Goal: Navigation & Orientation: Find specific page/section

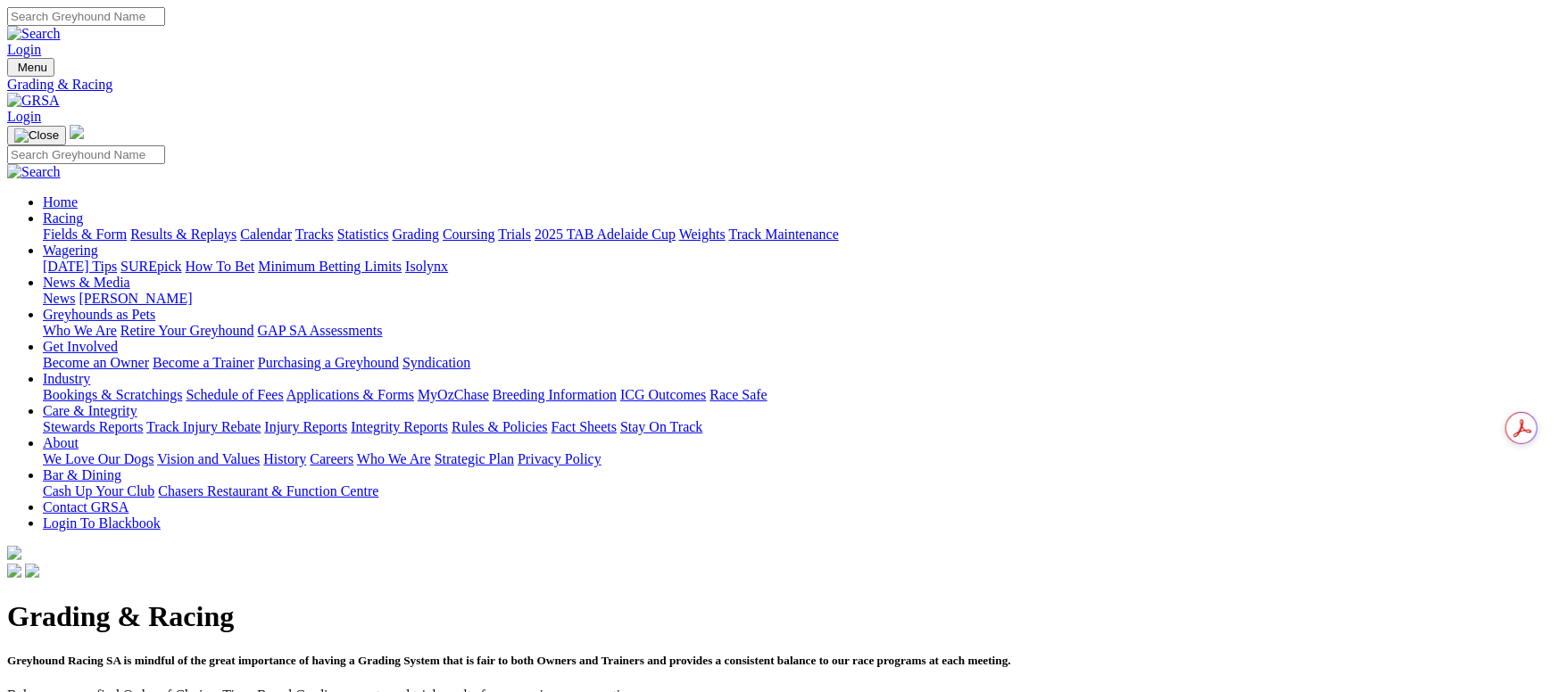
click at [127, 226] on link "Fields & Form" at bounding box center [85, 233] width 84 height 15
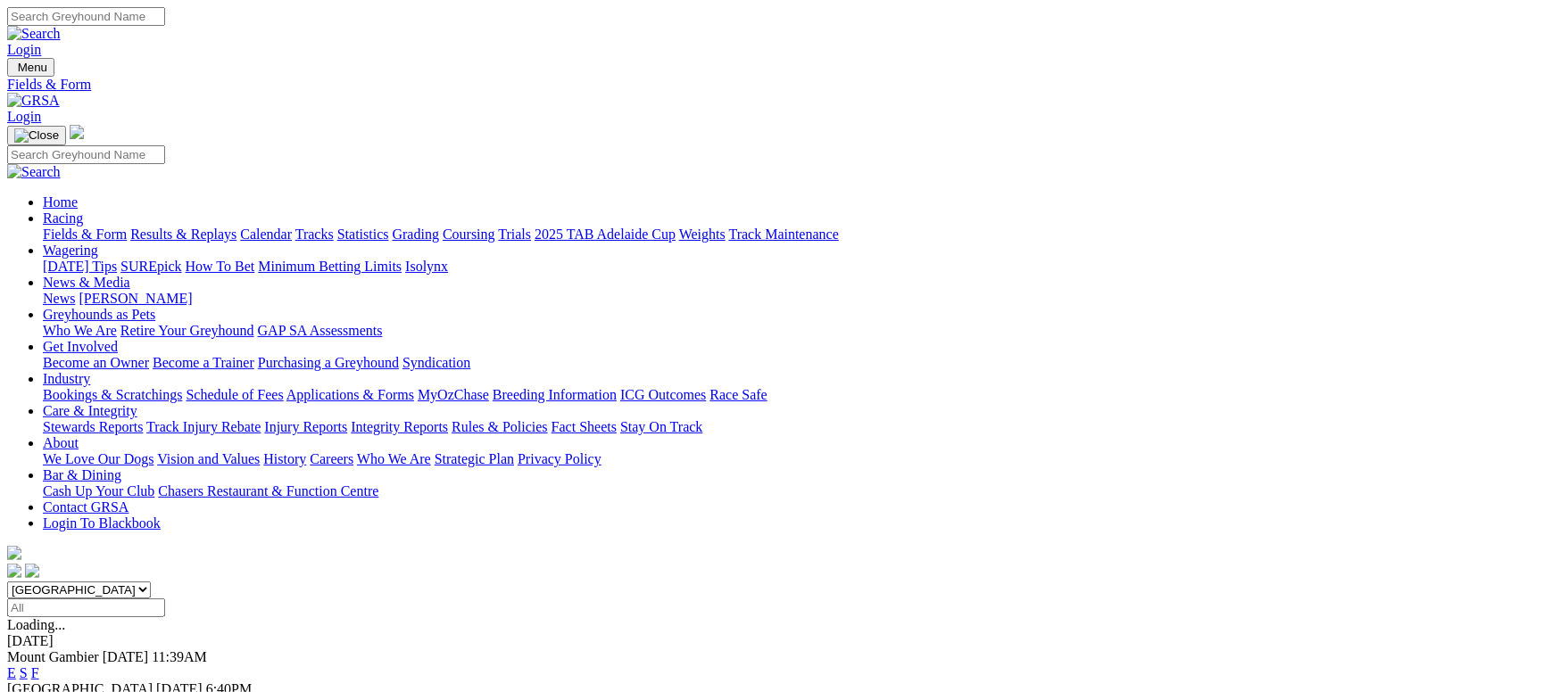
click at [292, 226] on link "Calendar" at bounding box center [266, 233] width 52 height 15
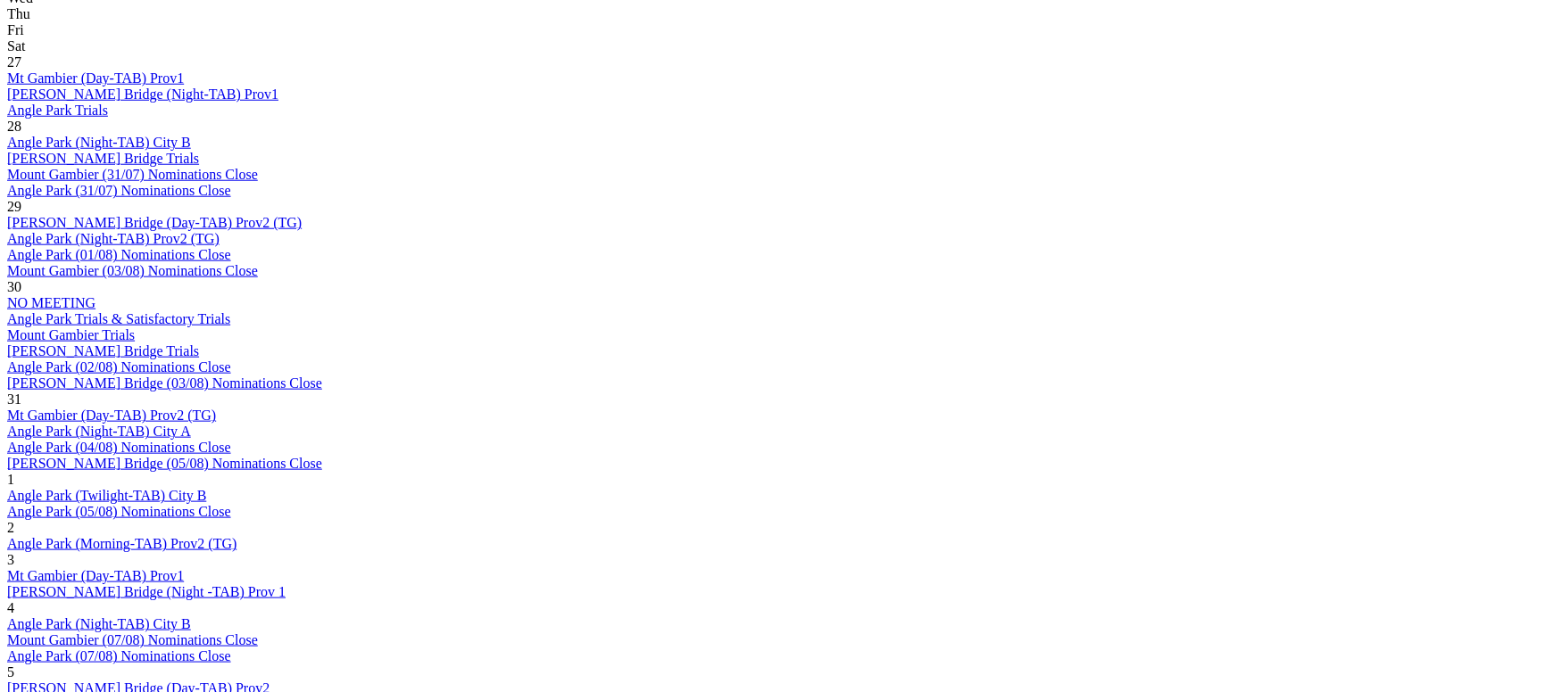
scroll to position [1070, 0]
